Goal: Task Accomplishment & Management: Complete application form

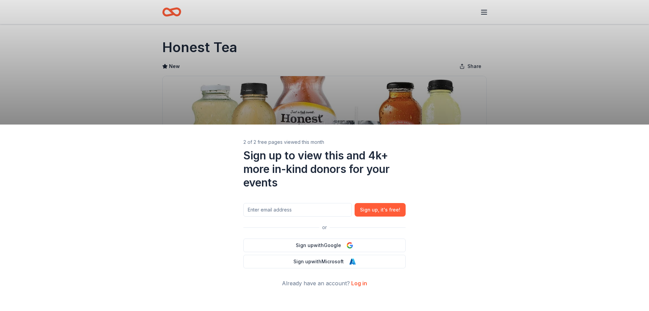
click at [511, 75] on div "2 of 2 free pages viewed this month Sign up to view this and 4k+ more in-kind d…" at bounding box center [324, 155] width 649 height 311
click at [357, 282] on link "Log in" at bounding box center [359, 282] width 16 height 7
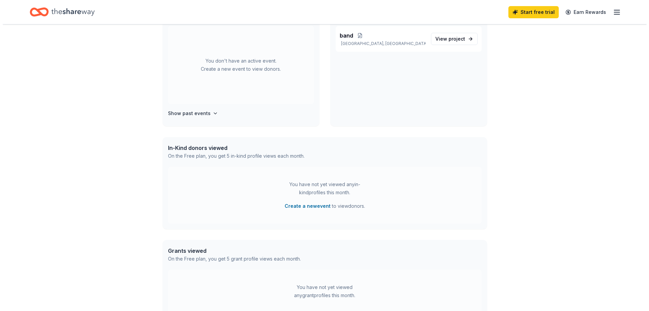
scroll to position [237, 0]
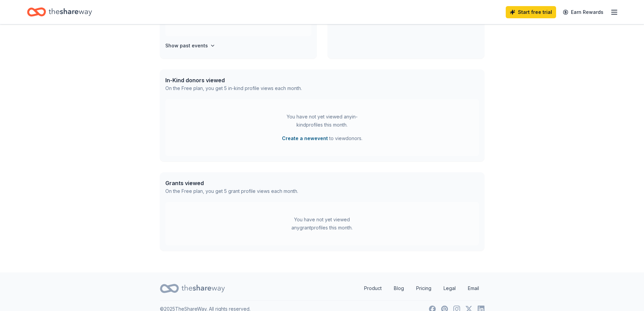
click at [305, 139] on button "Create a new event" at bounding box center [305, 138] width 46 height 8
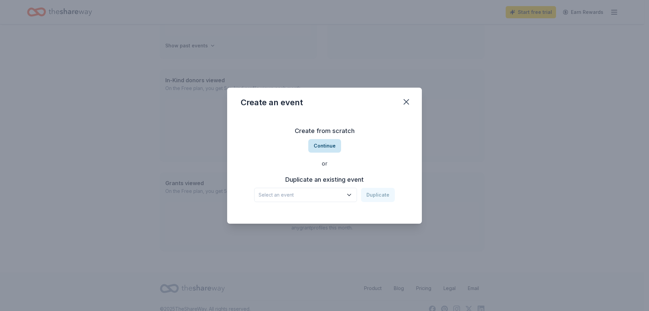
click at [318, 146] on button "Continue" at bounding box center [324, 146] width 33 height 14
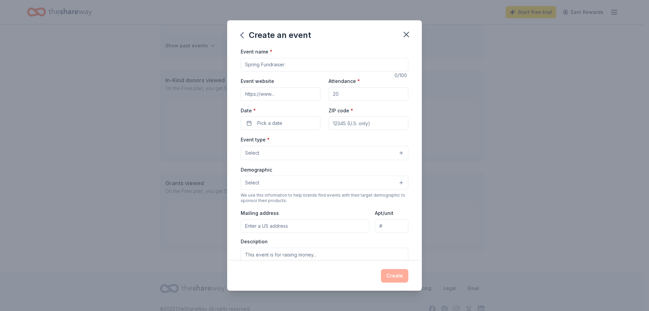
click at [288, 65] on input "Event name *" at bounding box center [325, 65] width 168 height 14
type input "M"
type input "Band boosters"
drag, startPoint x: 340, startPoint y: 96, endPoint x: 328, endPoint y: 97, distance: 11.6
click at [328, 97] on input "Attendance *" at bounding box center [368, 94] width 80 height 14
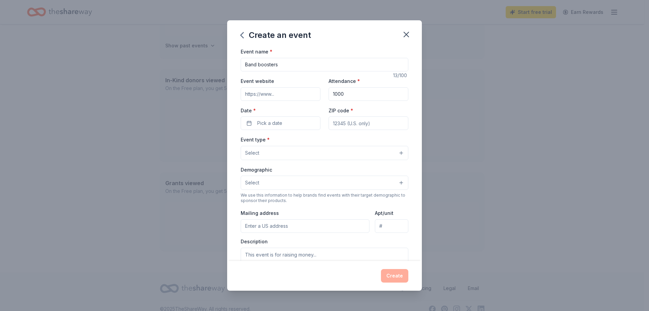
type input "1000"
click at [303, 152] on button "Select" at bounding box center [325, 153] width 168 height 14
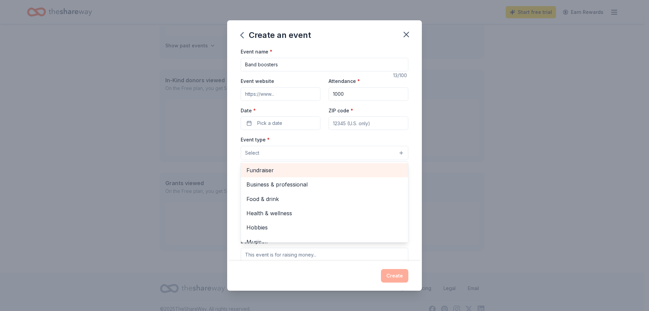
click at [292, 172] on span "Fundraiser" at bounding box center [324, 170] width 156 height 9
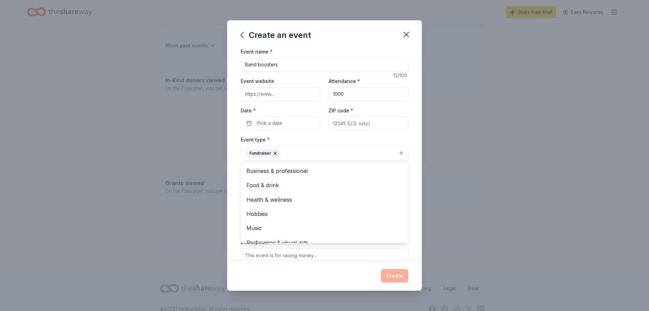
click at [254, 123] on div "Event name * Band boosters 13 /100 Event website Attendance * 1000 Date * Pick …" at bounding box center [325, 203] width 168 height 313
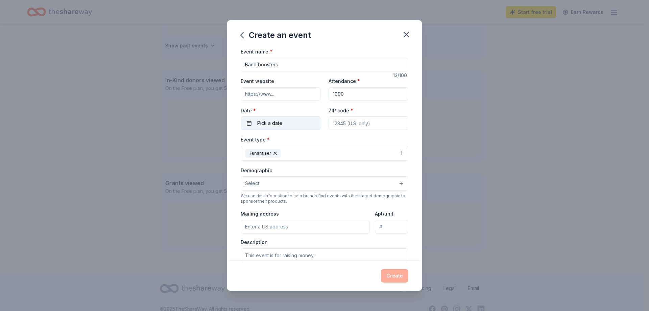
click at [258, 124] on span "Pick a date" at bounding box center [269, 123] width 25 height 8
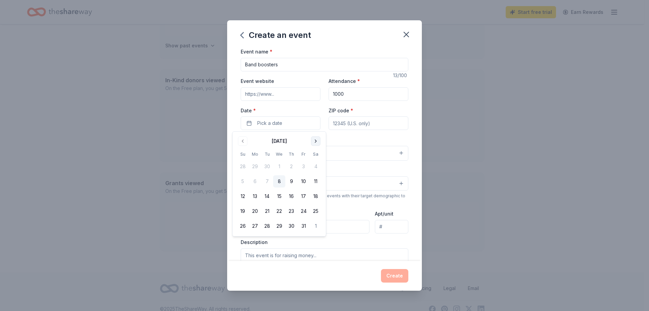
click at [314, 141] on button "Go to next month" at bounding box center [315, 140] width 9 height 9
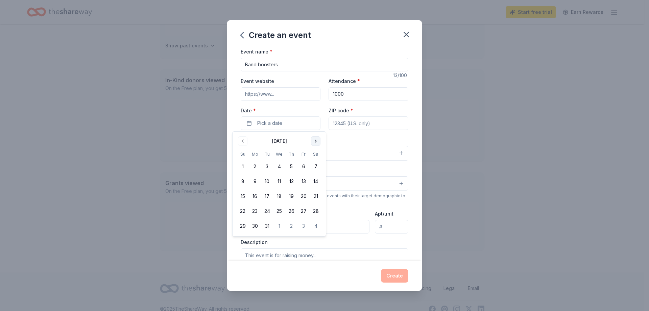
click at [314, 141] on button "Go to next month" at bounding box center [315, 140] width 9 height 9
click at [316, 181] on button "11" at bounding box center [315, 181] width 12 height 12
click at [367, 244] on div "Description" at bounding box center [325, 259] width 168 height 40
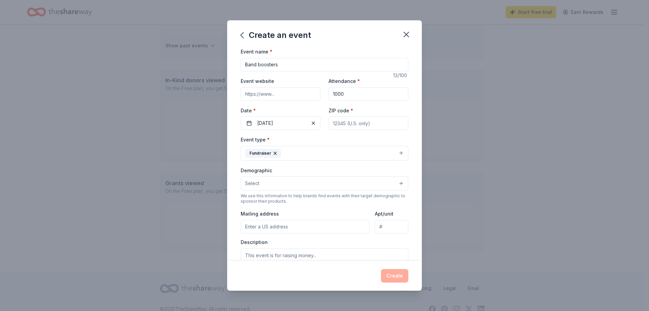
click at [301, 186] on button "Select" at bounding box center [325, 183] width 168 height 14
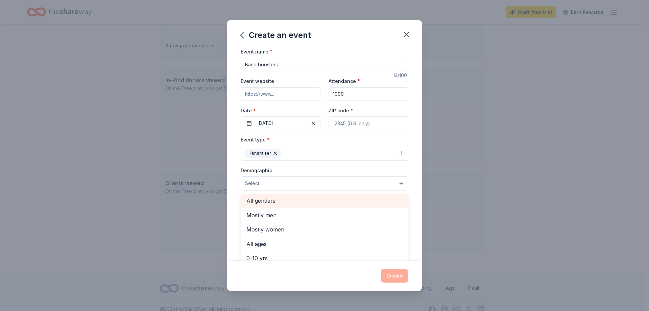
click at [288, 199] on span "All genders" at bounding box center [324, 200] width 156 height 9
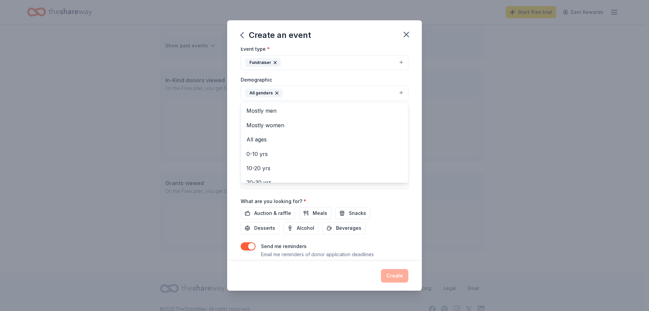
scroll to position [111, 0]
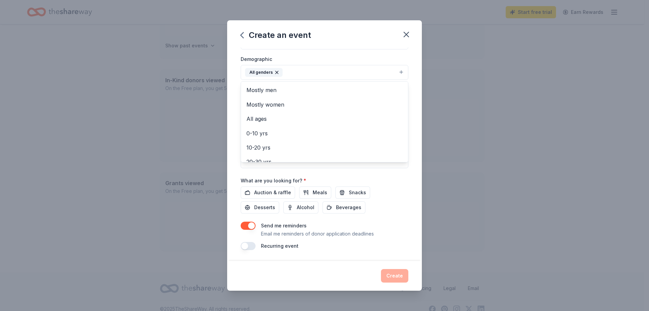
click at [254, 223] on div "Event name * Band boosters 13 /100 Event website Attendance * 1000 Date * 04/11…" at bounding box center [325, 93] width 168 height 314
click at [252, 226] on button "button" at bounding box center [248, 225] width 15 height 8
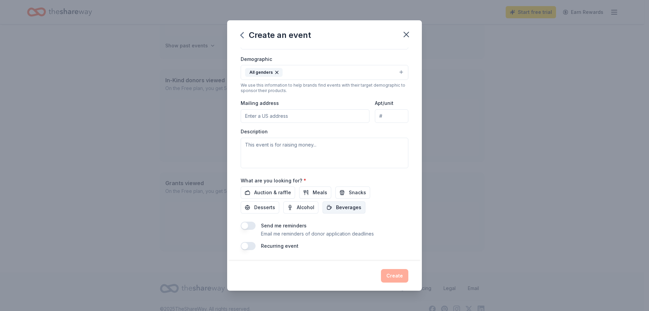
click at [351, 207] on span "Beverages" at bounding box center [348, 207] width 25 height 8
click at [349, 194] on span "Snacks" at bounding box center [357, 192] width 17 height 8
click at [284, 190] on span "Auction & raffle" at bounding box center [272, 192] width 37 height 8
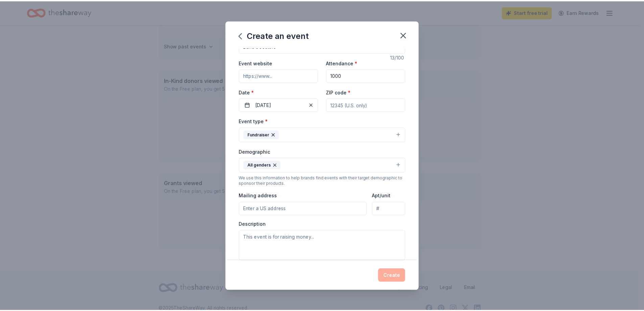
scroll to position [0, 0]
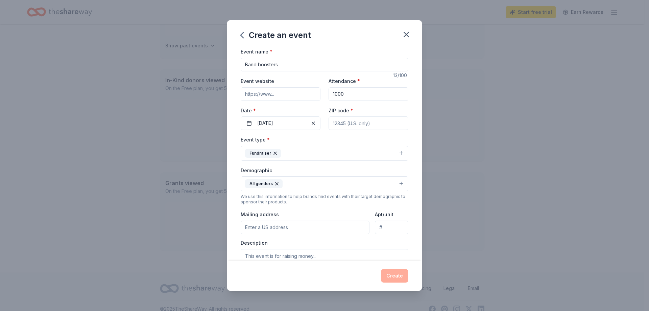
click at [349, 122] on input "ZIP code *" at bounding box center [368, 123] width 80 height 14
type input "17112"
click at [395, 270] on button "Create" at bounding box center [394, 276] width 27 height 14
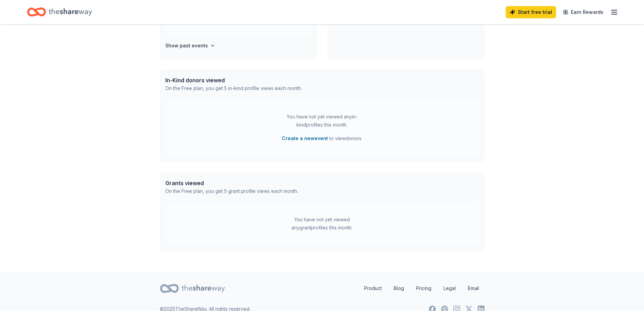
scroll to position [184, 0]
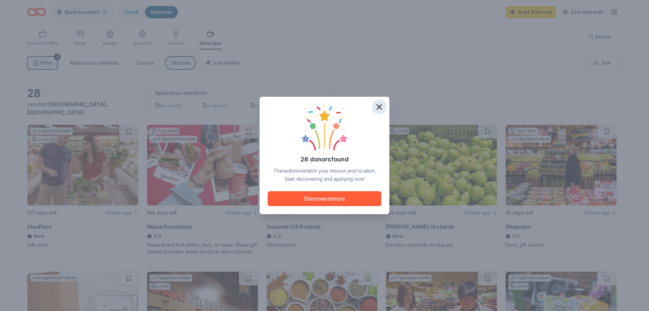
click at [381, 107] on icon "button" at bounding box center [378, 106] width 9 height 9
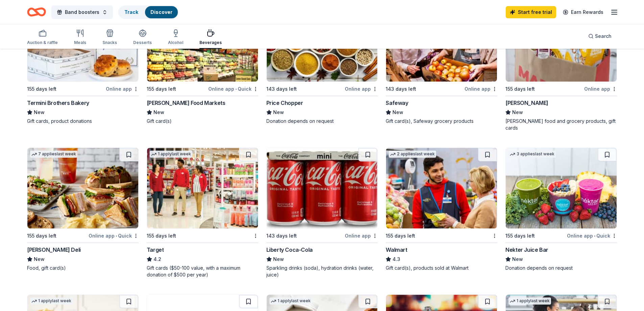
scroll to position [304, 0]
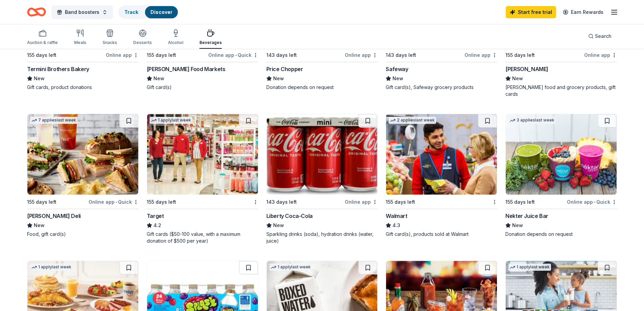
click at [289, 212] on div "Liberty Coca-Cola" at bounding box center [289, 216] width 46 height 8
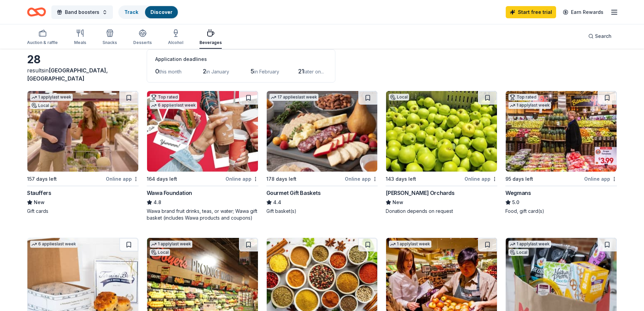
scroll to position [0, 0]
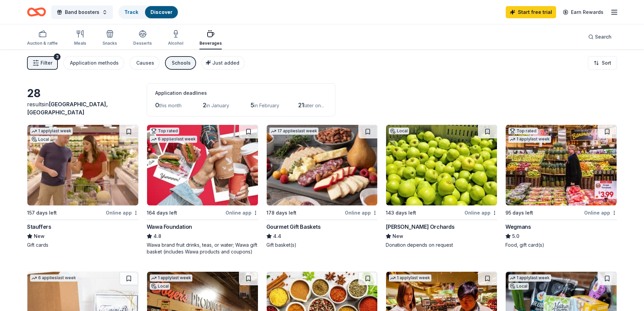
click at [94, 168] on img at bounding box center [82, 165] width 111 height 80
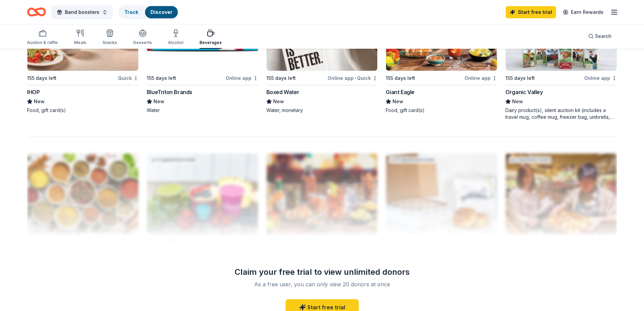
scroll to position [608, 0]
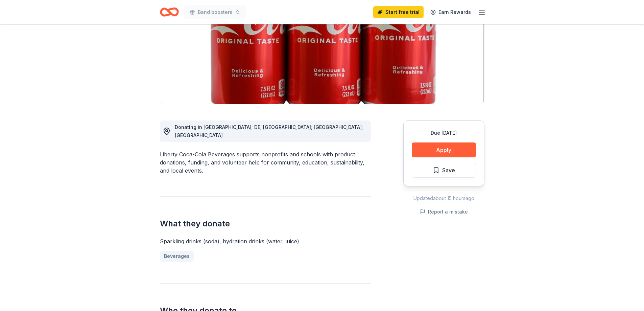
scroll to position [68, 0]
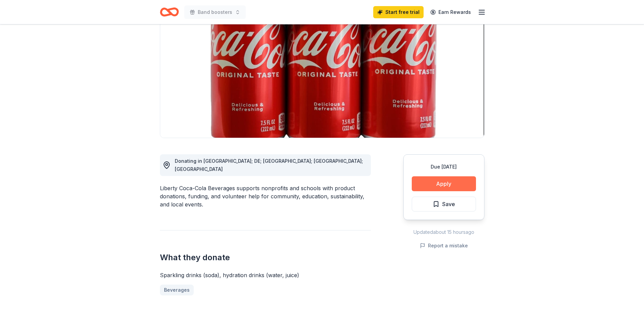
click at [446, 181] on button "Apply" at bounding box center [444, 183] width 64 height 15
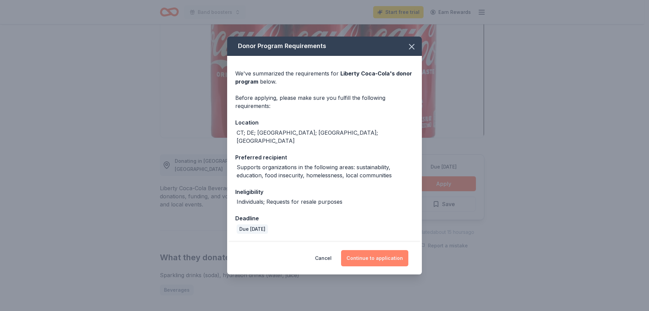
click at [367, 253] on button "Continue to application" at bounding box center [374, 258] width 67 height 16
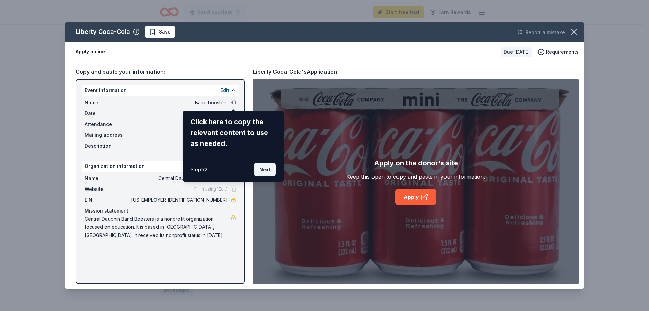
click at [265, 170] on button "Next" at bounding box center [265, 170] width 22 height 14
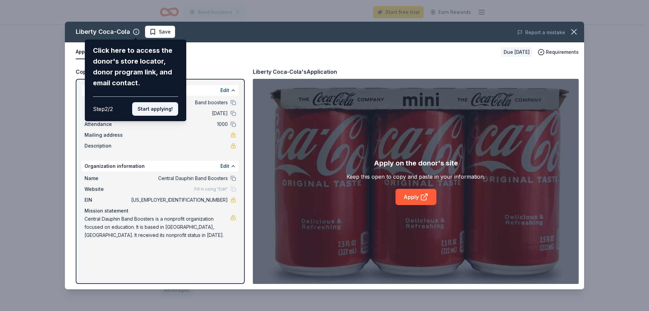
click at [155, 107] on button "Start applying!" at bounding box center [155, 109] width 46 height 14
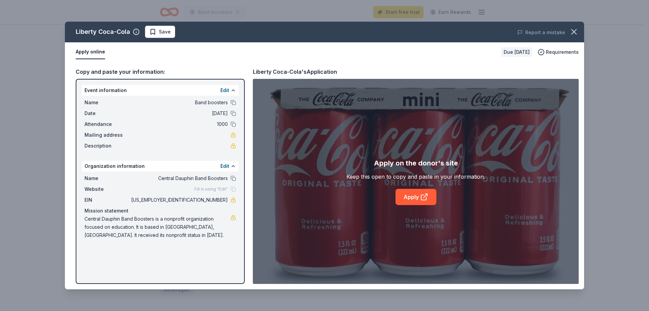
click at [413, 199] on div "Liberty Coca-Cola Save Report a mistake Apply online Due in 143 days Requiremen…" at bounding box center [324, 155] width 519 height 267
click at [422, 197] on div "Liberty Coca-Cola Save Report a mistake Apply online Due in 143 days Requiremen…" at bounding box center [324, 155] width 519 height 267
click at [558, 51] on span "Requirements" at bounding box center [562, 52] width 33 height 8
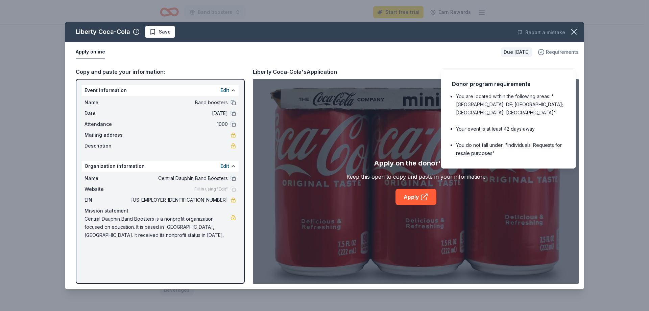
click at [558, 51] on span "Requirements" at bounding box center [562, 52] width 33 height 8
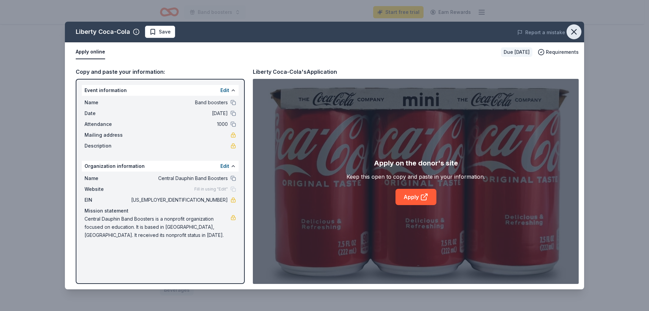
click at [576, 32] on icon "button" at bounding box center [573, 31] width 9 height 9
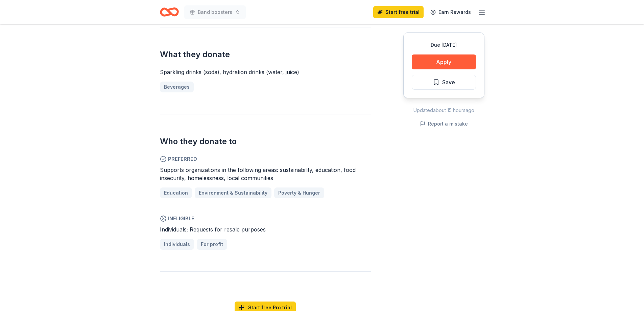
scroll to position [0, 0]
